Goal: Task Accomplishment & Management: Manage account settings

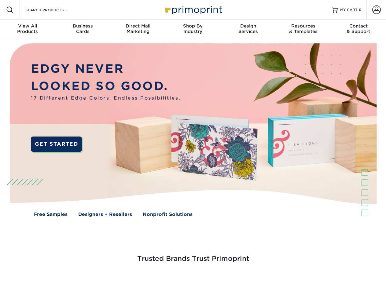
click at [0, 0] on div "OR" at bounding box center [0, 0] width 0 height 0
click at [0, 0] on input "Resources Menu" at bounding box center [0, 0] width 0 height 0
checkbox input "true"
click at [367, 0] on span "Account" at bounding box center [367, 0] width 0 height 0
click at [0, 0] on span "SIGN IN" at bounding box center [0, 0] width 0 height 0
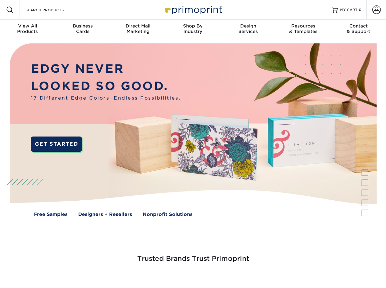
click at [0, 0] on span "CREATE AN ACCOUNT" at bounding box center [0, 0] width 0 height 0
click at [0, 0] on div at bounding box center [0, 0] width 0 height 0
